Goal: Use online tool/utility: Utilize a website feature to perform a specific function

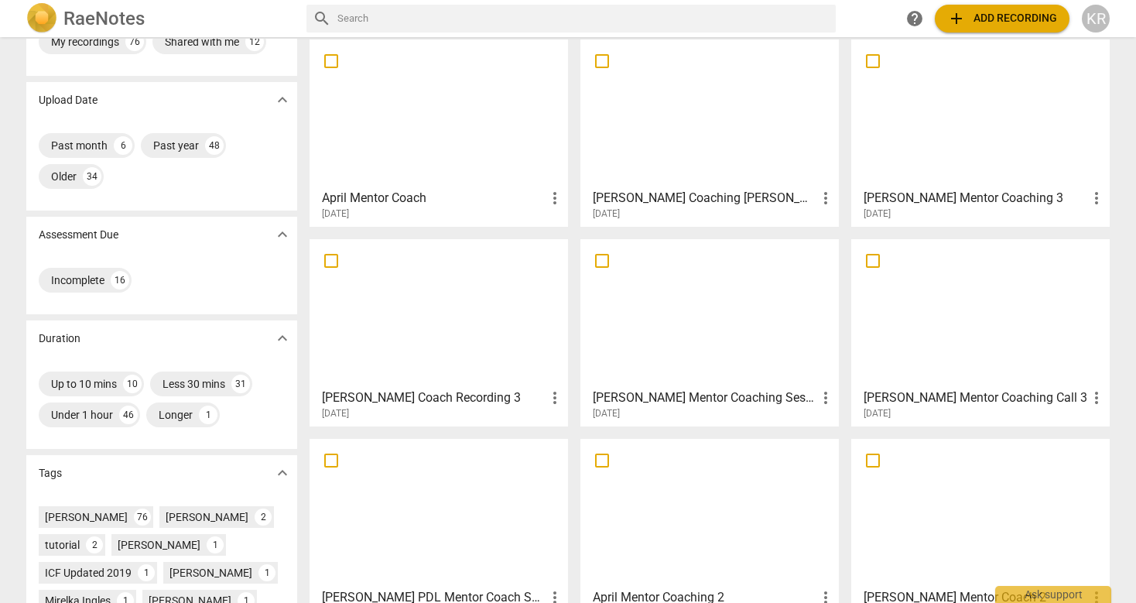
scroll to position [73, 0]
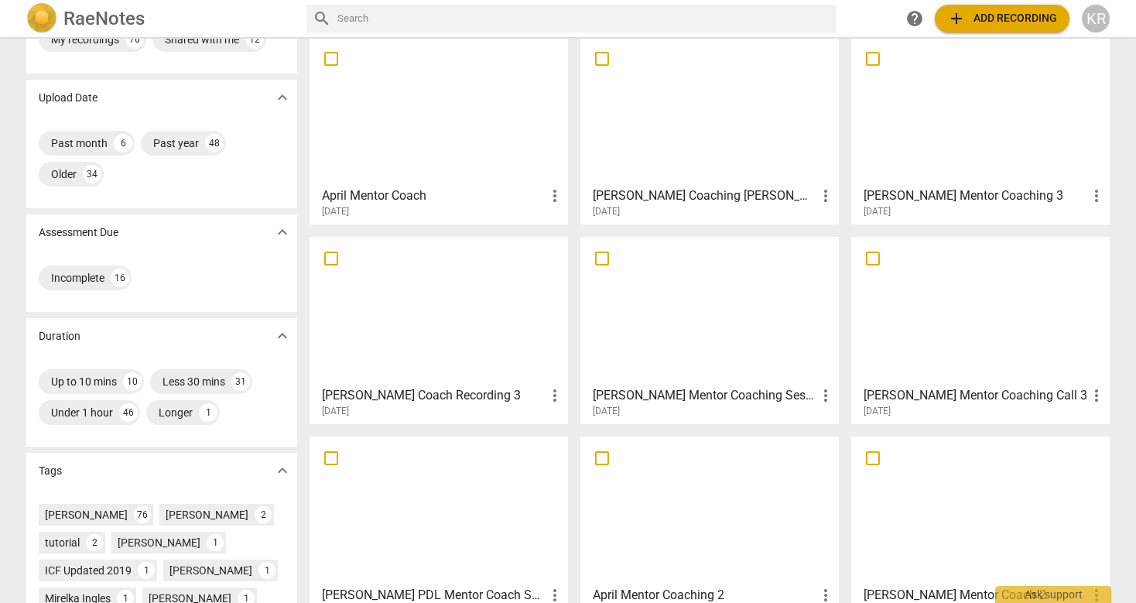
click at [422, 302] on div at bounding box center [439, 310] width 248 height 137
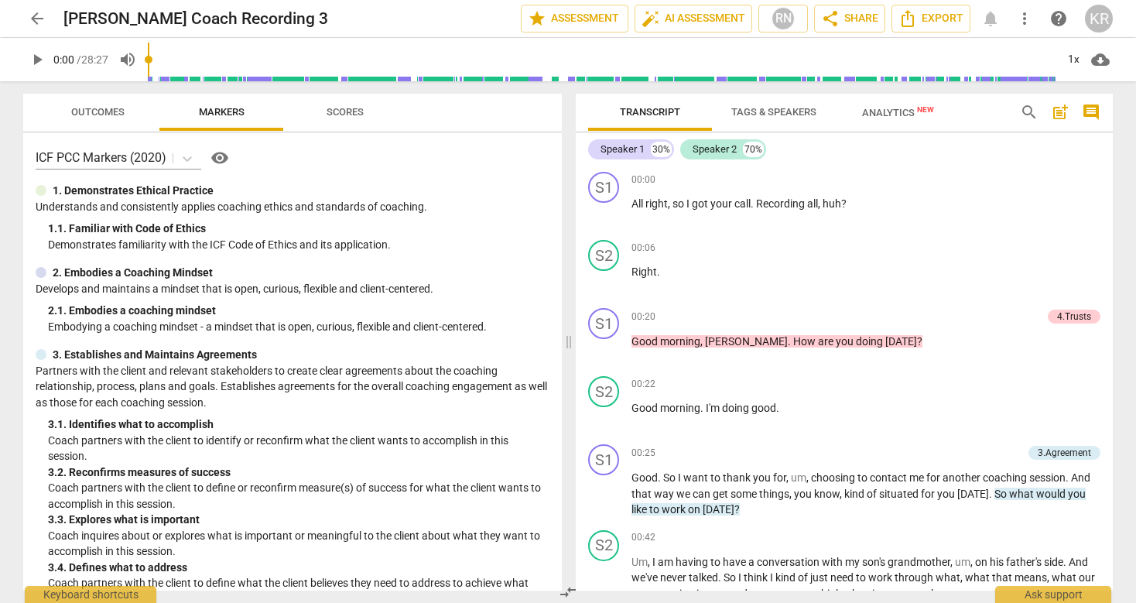
click at [358, 116] on span "Scores" at bounding box center [344, 112] width 37 height 12
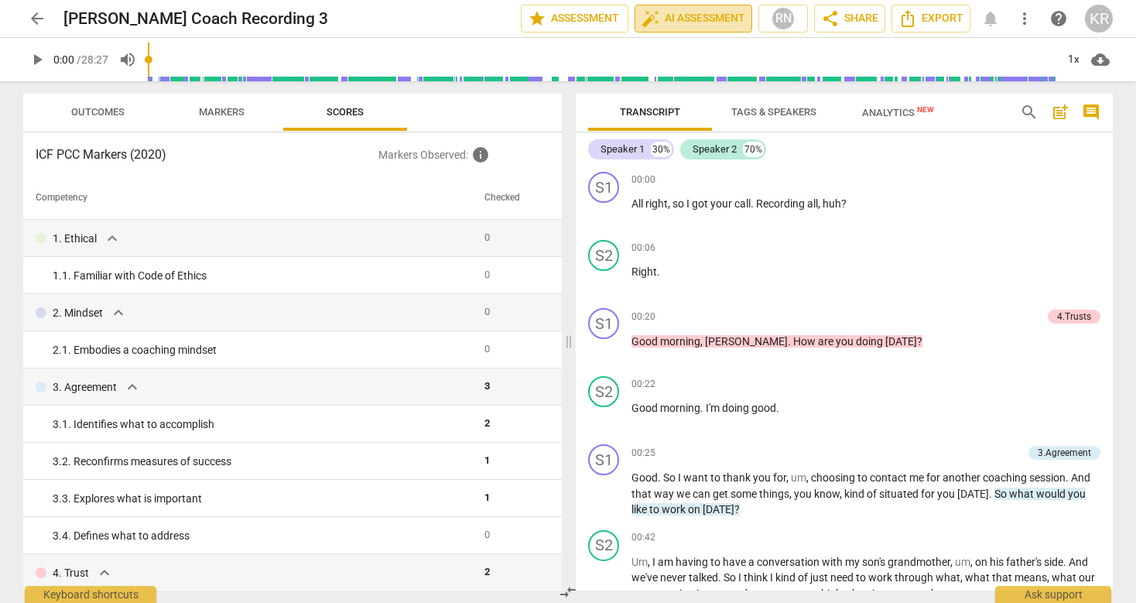
click at [695, 12] on span "auto_fix_high AI Assessment" at bounding box center [693, 18] width 104 height 19
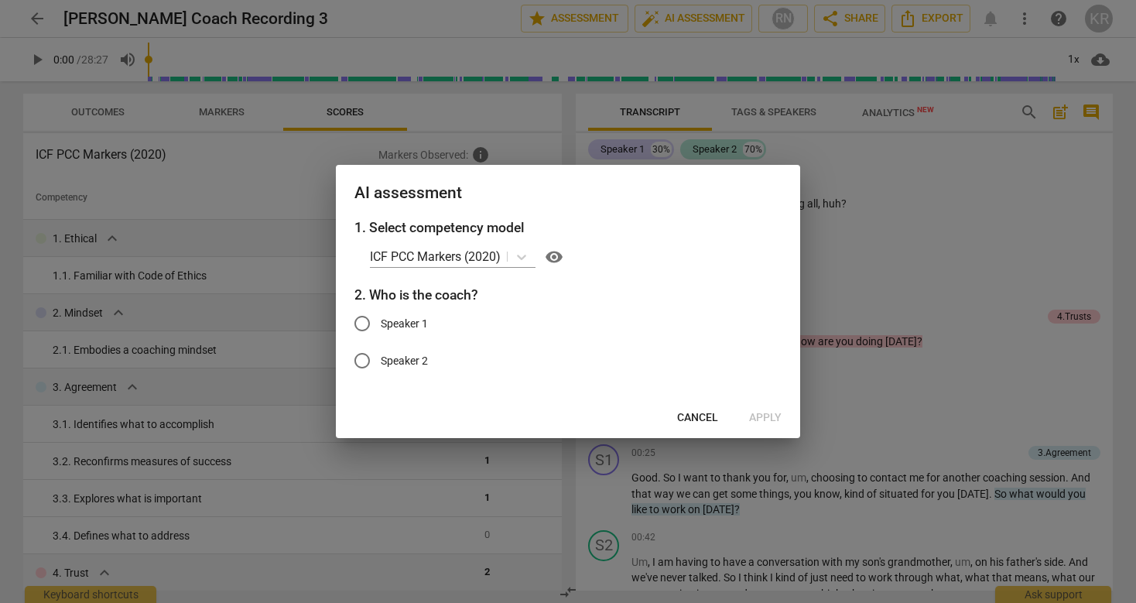
click at [699, 414] on span "Cancel" at bounding box center [697, 417] width 41 height 15
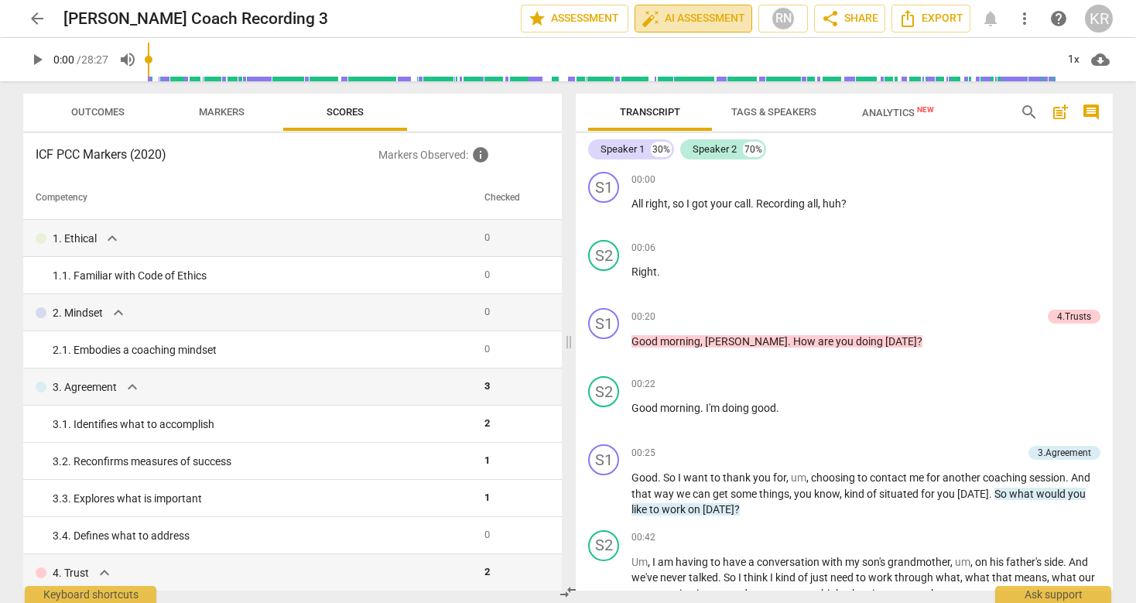
click at [713, 20] on span "auto_fix_high AI Assessment" at bounding box center [693, 18] width 104 height 19
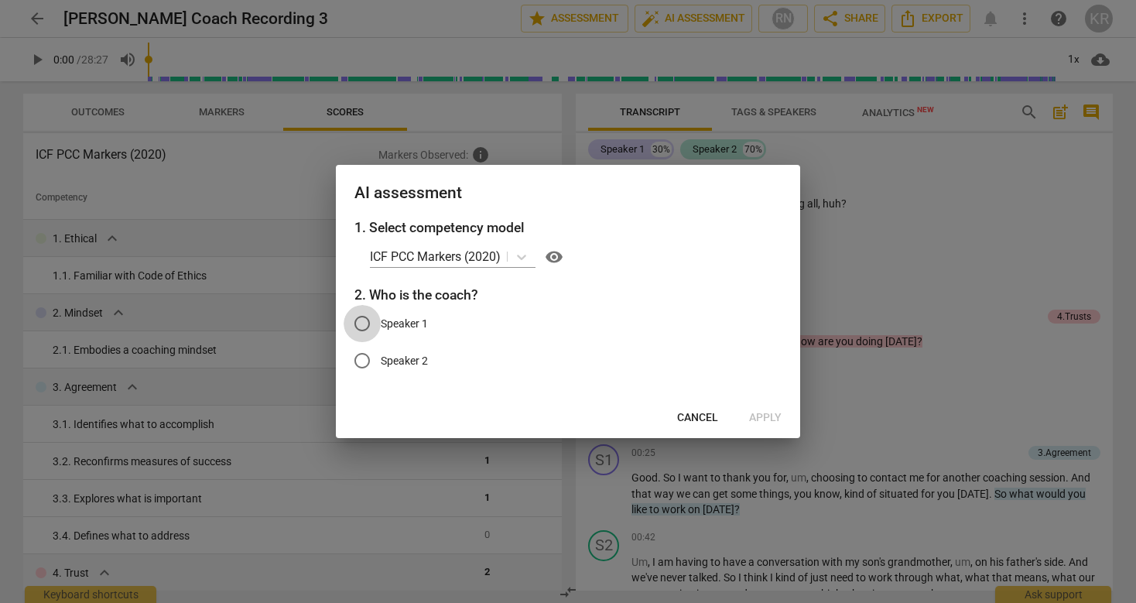
click at [361, 323] on input "Speaker 1" at bounding box center [361, 323] width 37 height 37
radio input "true"
click at [774, 419] on span "Apply" at bounding box center [765, 417] width 32 height 15
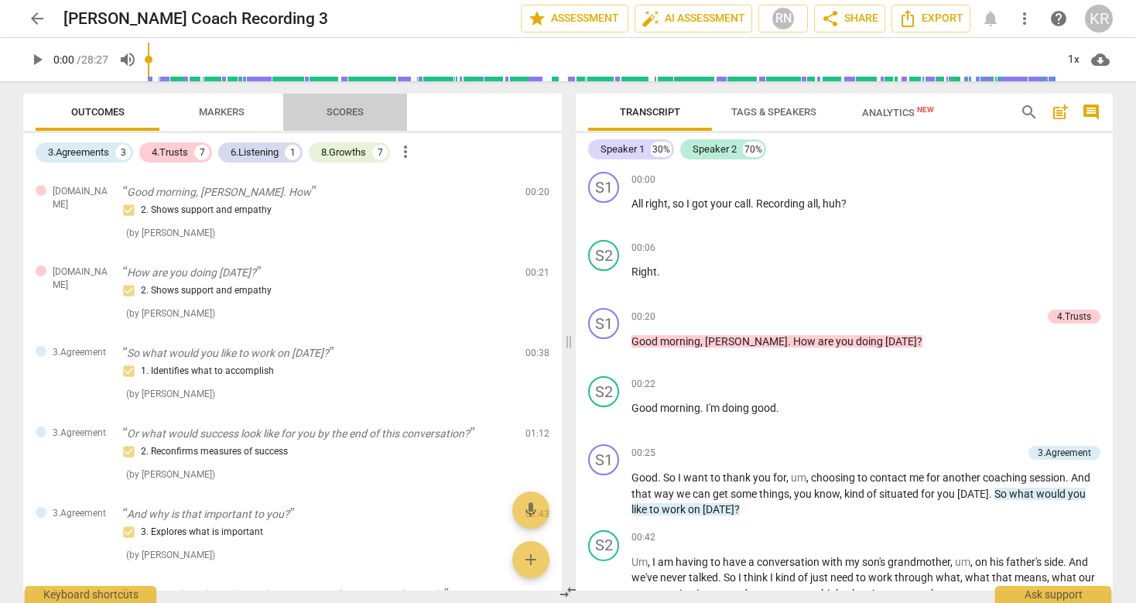
click at [354, 104] on span "Scores" at bounding box center [345, 112] width 74 height 21
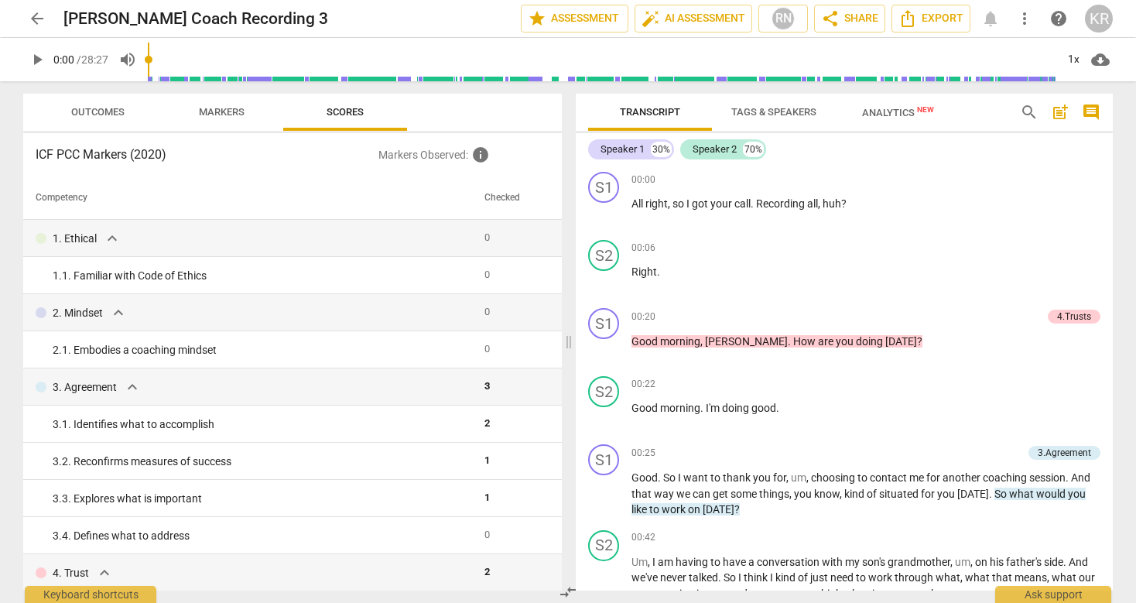
click at [89, 104] on span "Outcomes" at bounding box center [98, 112] width 91 height 21
